Goal: Task Accomplishment & Management: Manage account settings

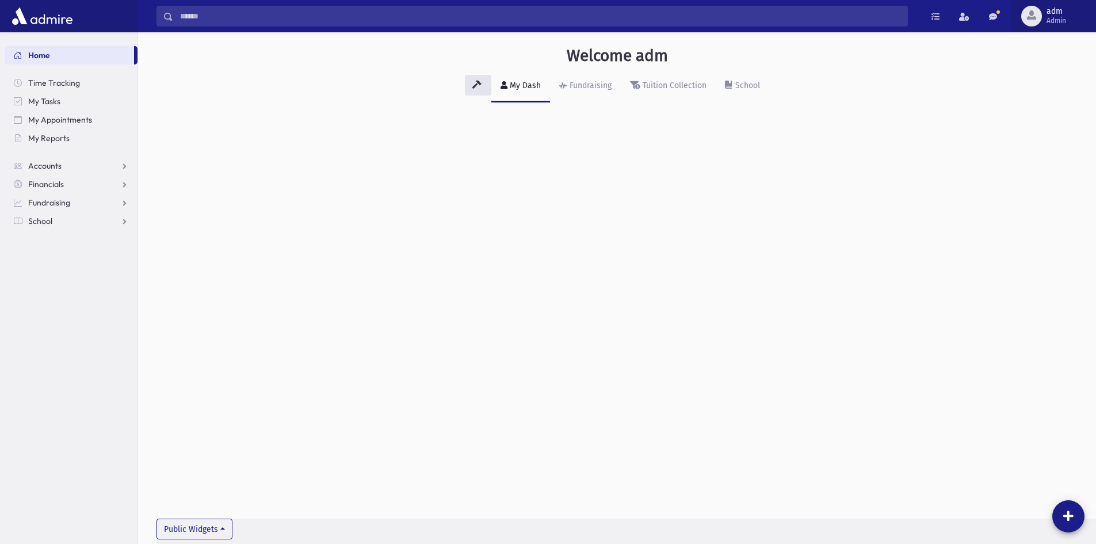
click at [1024, 15] on div "button" at bounding box center [1031, 16] width 21 height 21
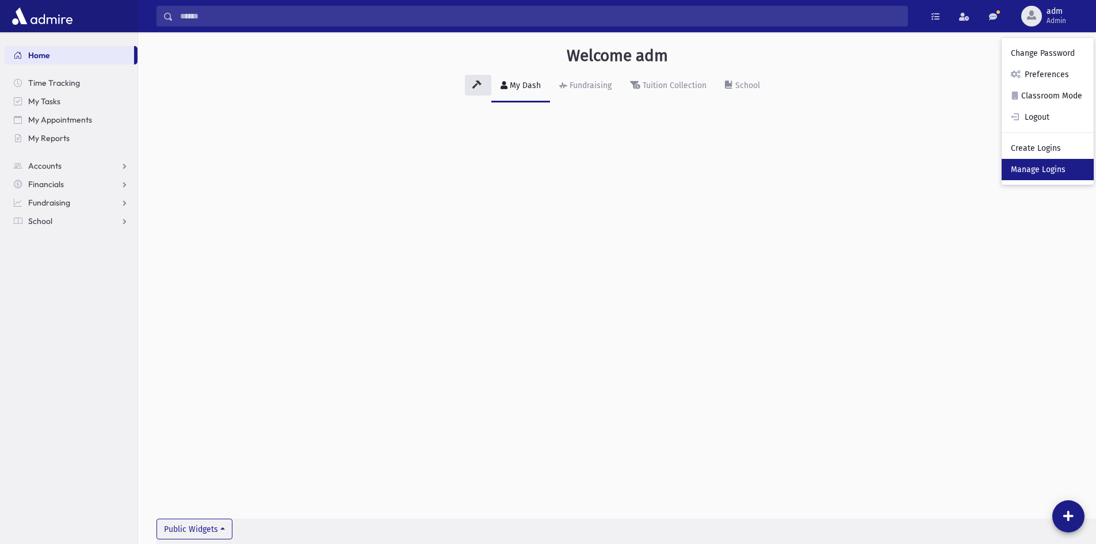
click at [1030, 159] on link "Manage Logins" at bounding box center [1048, 169] width 92 height 21
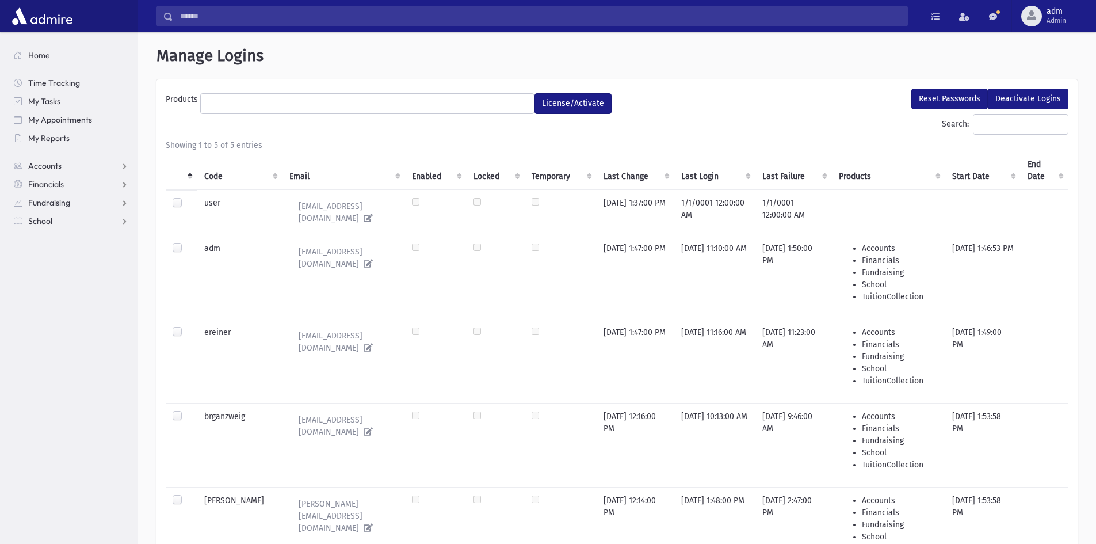
select select
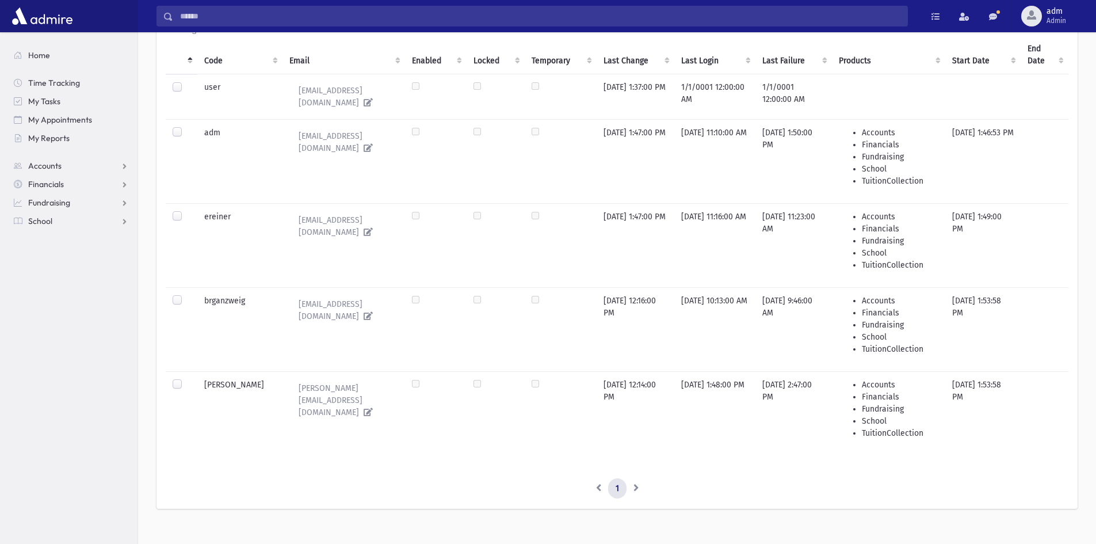
scroll to position [125, 0]
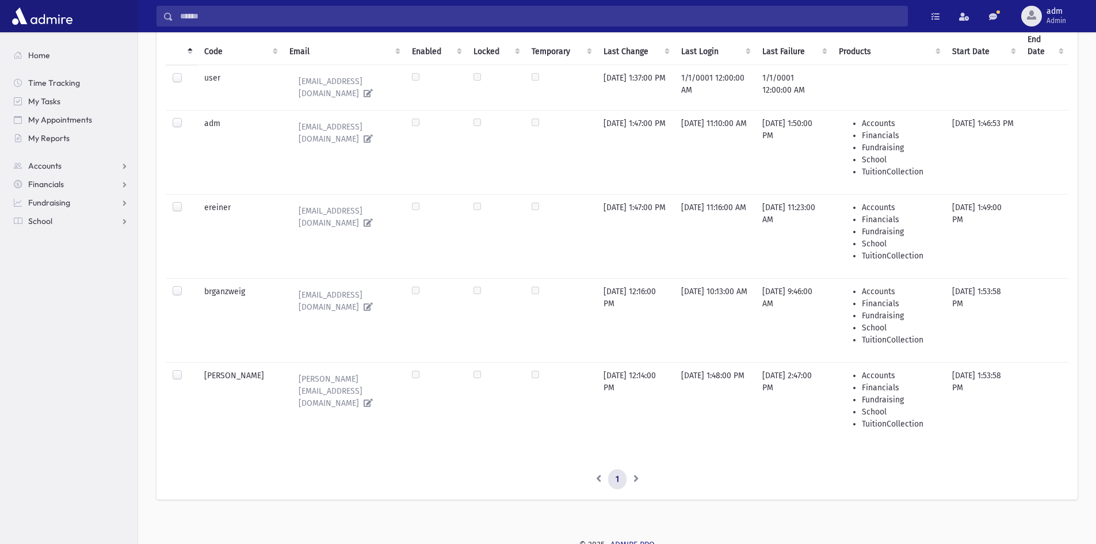
click at [186, 285] on label at bounding box center [186, 285] width 0 height 0
drag, startPoint x: 174, startPoint y: 371, endPoint x: 216, endPoint y: 366, distance: 41.6
click at [186, 369] on label at bounding box center [186, 369] width 0 height 0
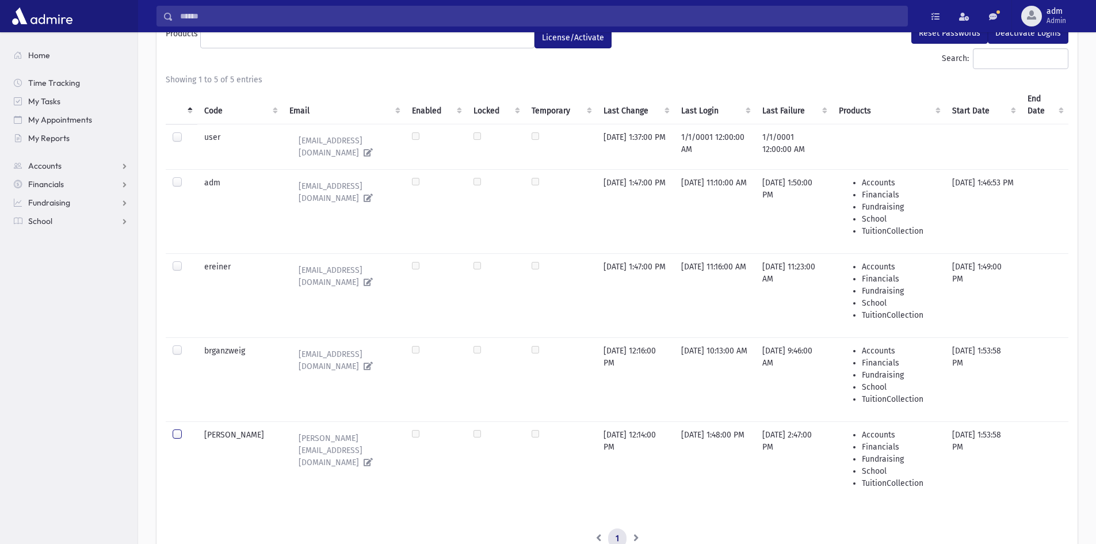
scroll to position [0, 0]
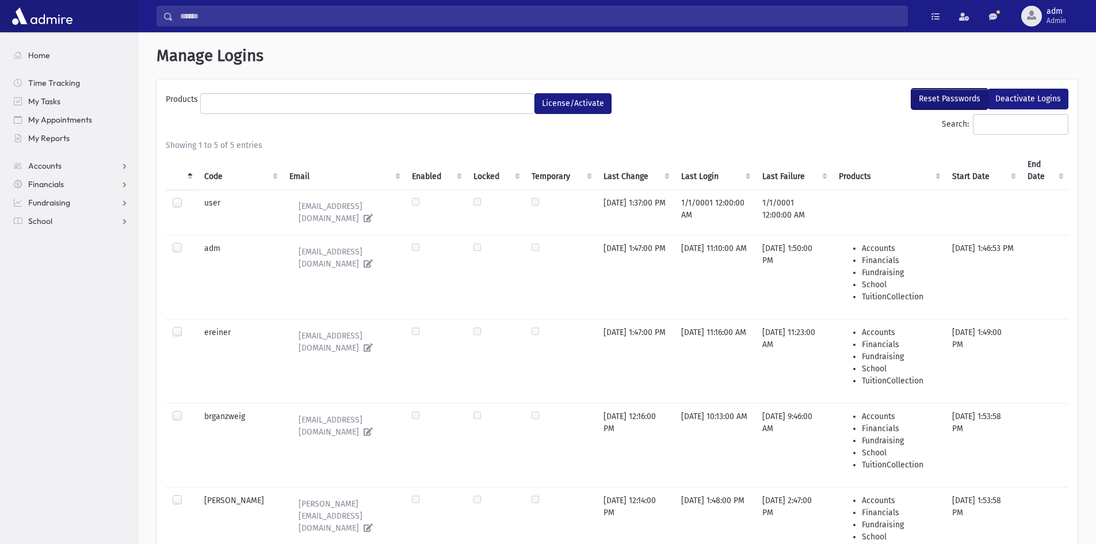
drag, startPoint x: 957, startPoint y: 96, endPoint x: 661, endPoint y: 62, distance: 298.2
click at [957, 96] on button "Reset Passwords" at bounding box center [949, 99] width 77 height 21
select select
